Goal: Task Accomplishment & Management: Manage account settings

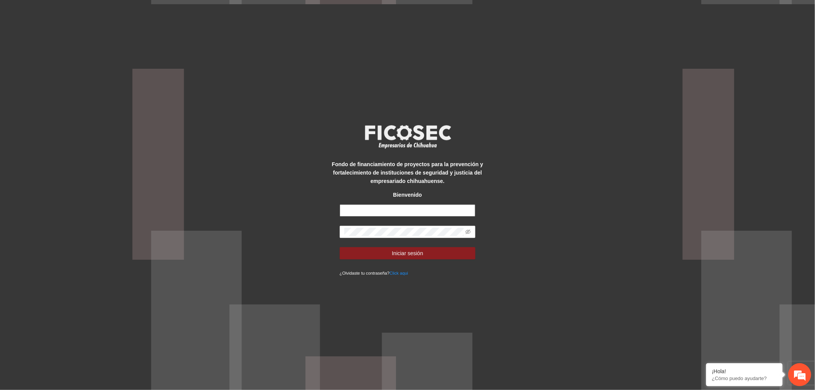
click at [375, 210] on input "text" at bounding box center [408, 210] width 136 height 12
type input "**********"
drag, startPoint x: 350, startPoint y: 251, endPoint x: 336, endPoint y: 259, distance: 15.7
click at [350, 251] on button "Iniciar sesión" at bounding box center [408, 253] width 136 height 12
